Goal: Task Accomplishment & Management: Manage account settings

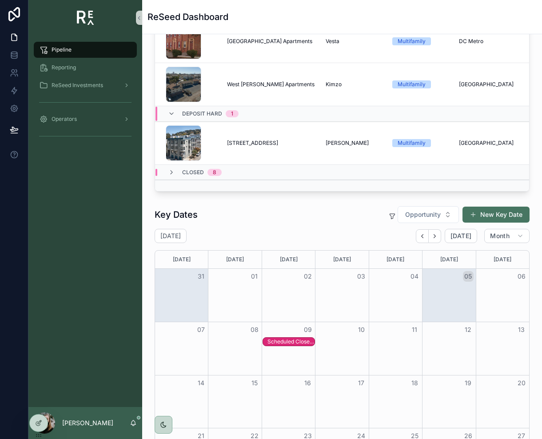
scroll to position [354, 0]
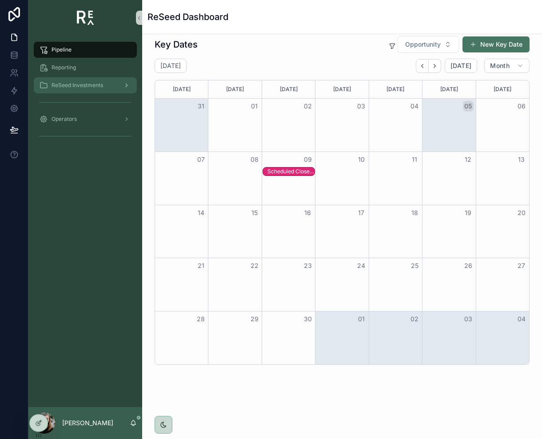
click at [76, 83] on span "ReSeed Investments" at bounding box center [78, 85] width 52 height 7
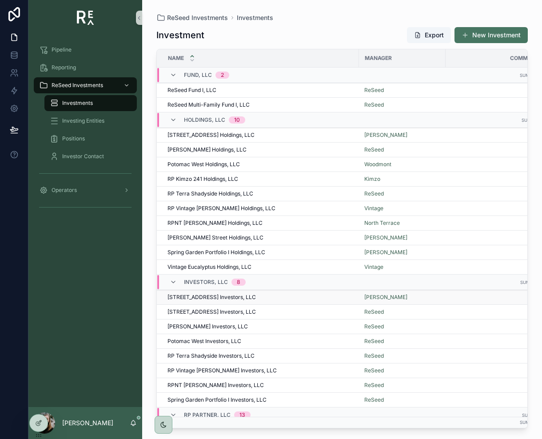
click at [204, 295] on span "[STREET_ADDRESS] Investors, LLC" at bounding box center [212, 297] width 88 height 7
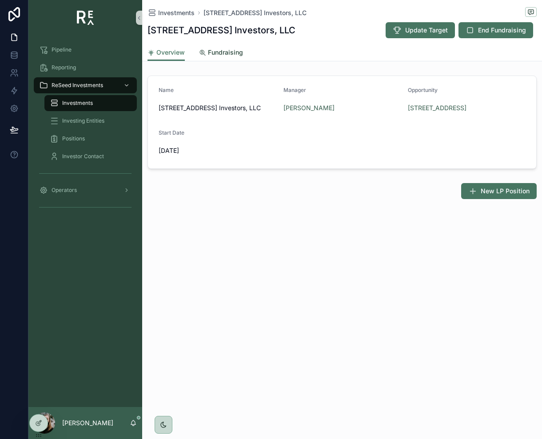
click at [223, 54] on span "Fundraising" at bounding box center [225, 52] width 35 height 9
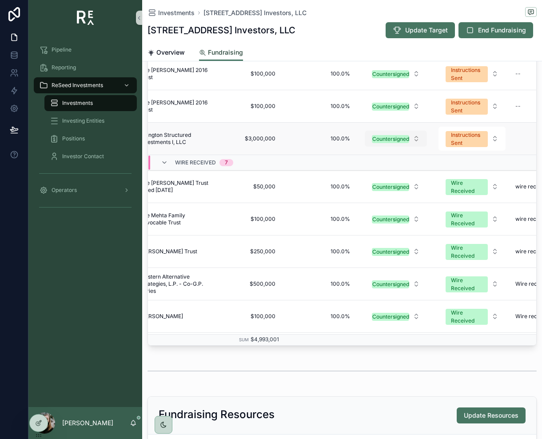
scroll to position [218, 105]
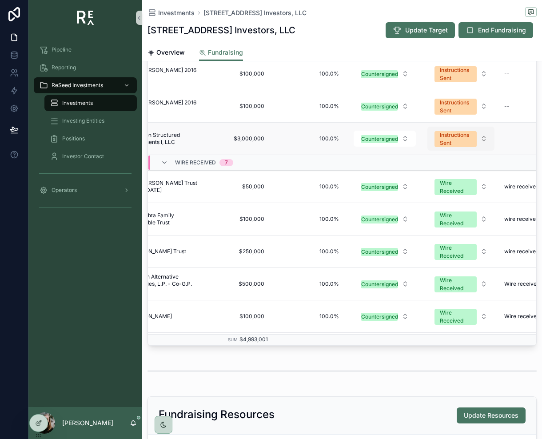
click at [470, 143] on div "Instructions Sent" at bounding box center [456, 139] width 32 height 16
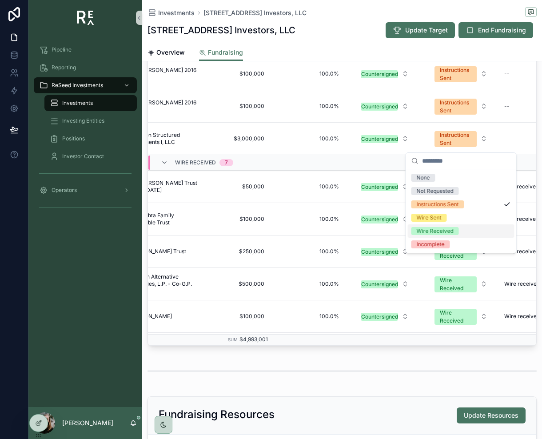
click at [439, 229] on div "Wire Received" at bounding box center [435, 231] width 37 height 8
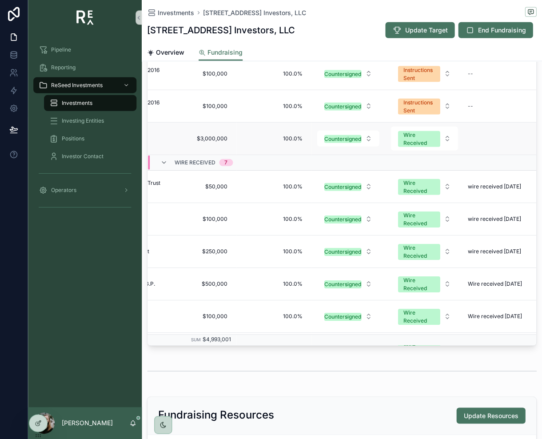
scroll to position [0, 0]
click at [438, 136] on span "Wire Received" at bounding box center [419, 139] width 42 height 16
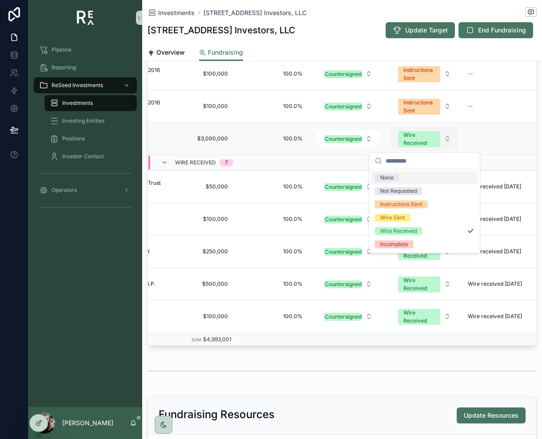
click at [438, 136] on span "Wire Received" at bounding box center [419, 139] width 42 height 16
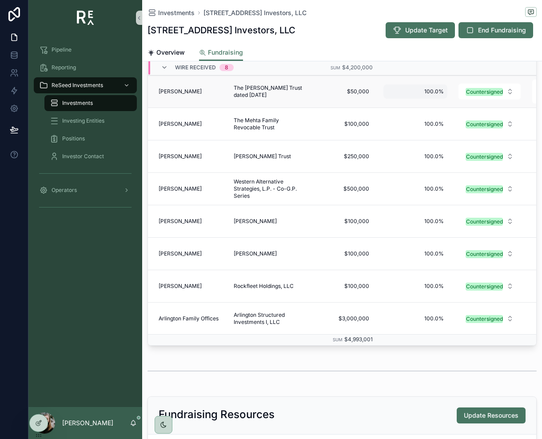
scroll to position [281, 0]
